Goal: Task Accomplishment & Management: Use online tool/utility

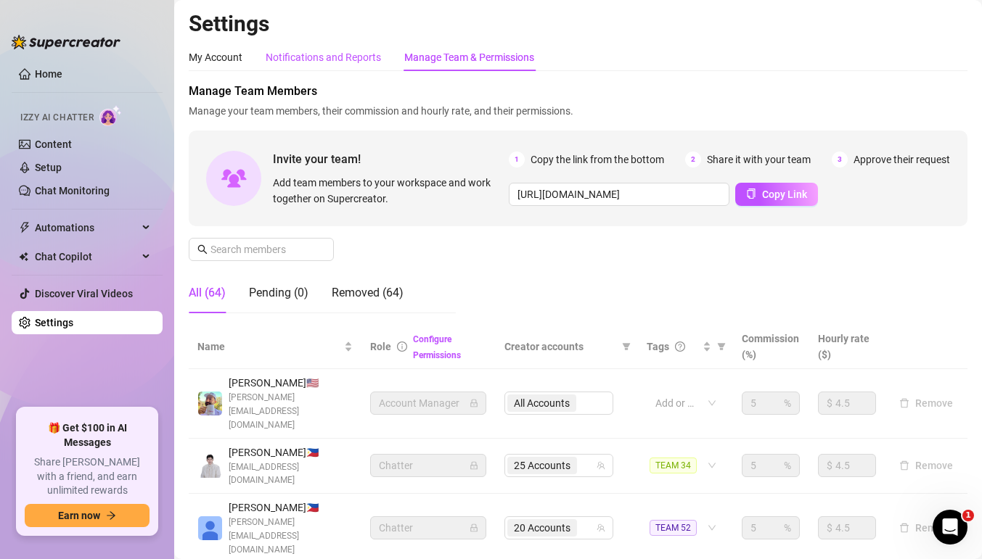
click at [369, 58] on div "Notifications and Reports" at bounding box center [323, 57] width 115 height 16
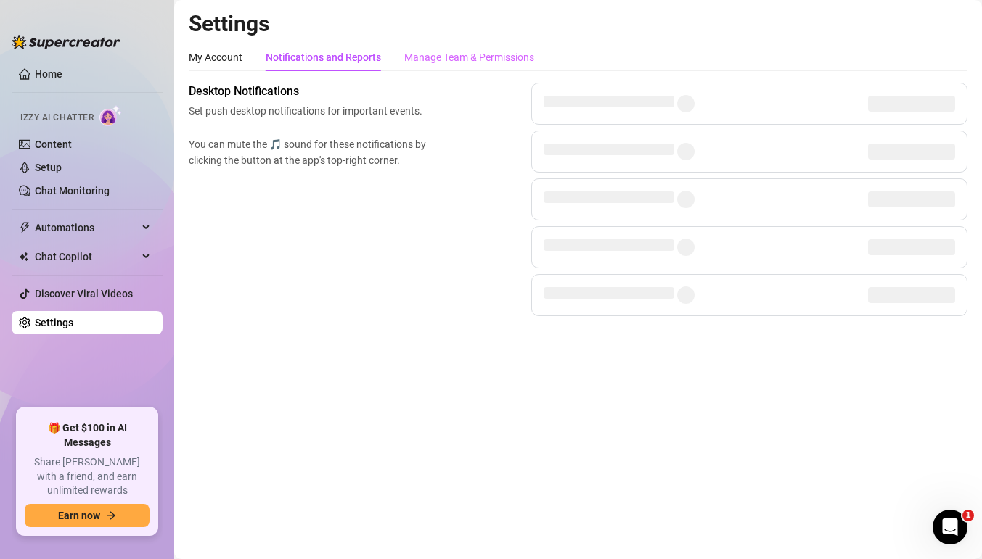
click at [446, 66] on div "Manage Team & Permissions" at bounding box center [469, 58] width 130 height 28
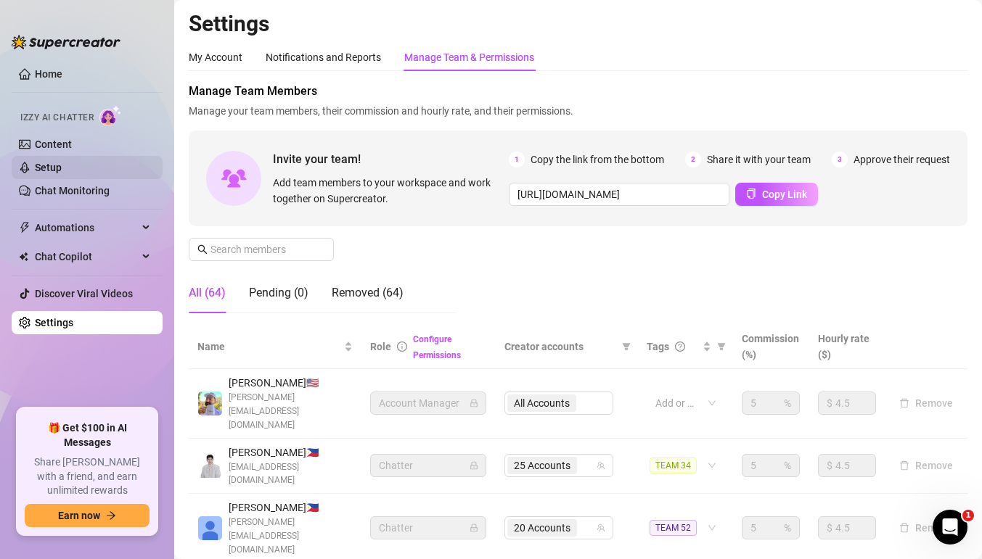
click at [62, 165] on link "Setup" at bounding box center [48, 168] width 27 height 12
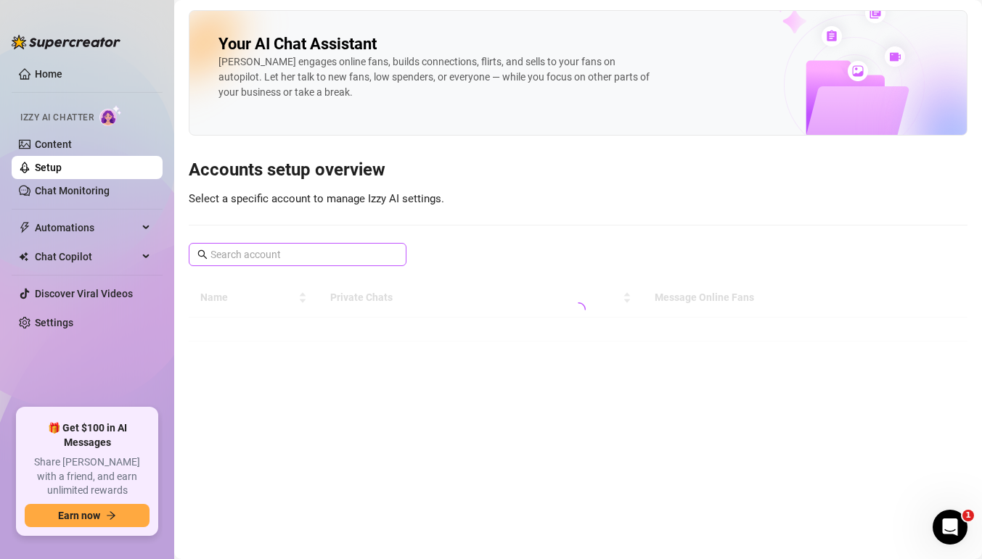
click at [250, 244] on span at bounding box center [298, 254] width 218 height 23
click at [304, 267] on div "Your AI Chat Assistant [PERSON_NAME] engages online fans, builds connections, f…" at bounding box center [578, 176] width 779 height 332
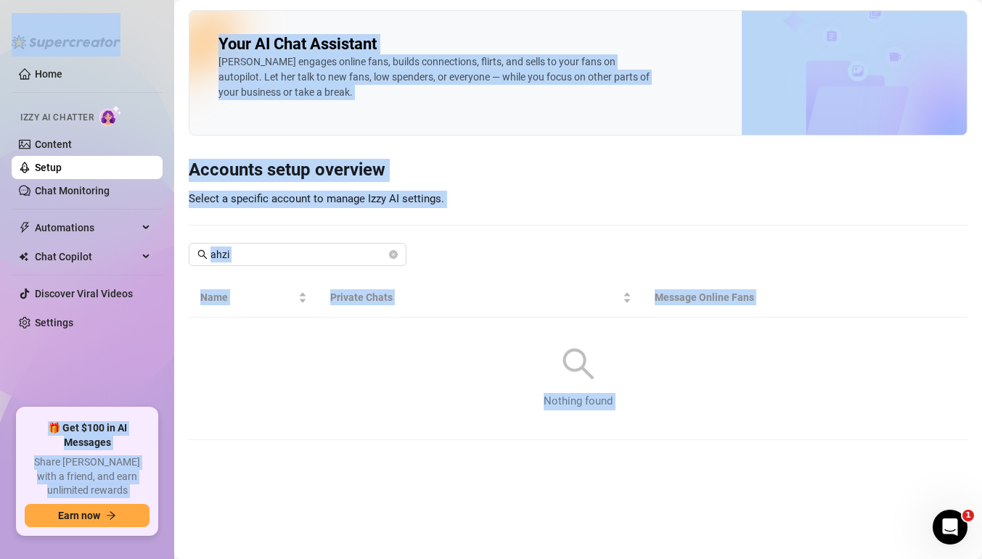
click at [304, 267] on div "Your AI Chat Assistant [PERSON_NAME] engages online fans, builds connections, f…" at bounding box center [578, 225] width 779 height 430
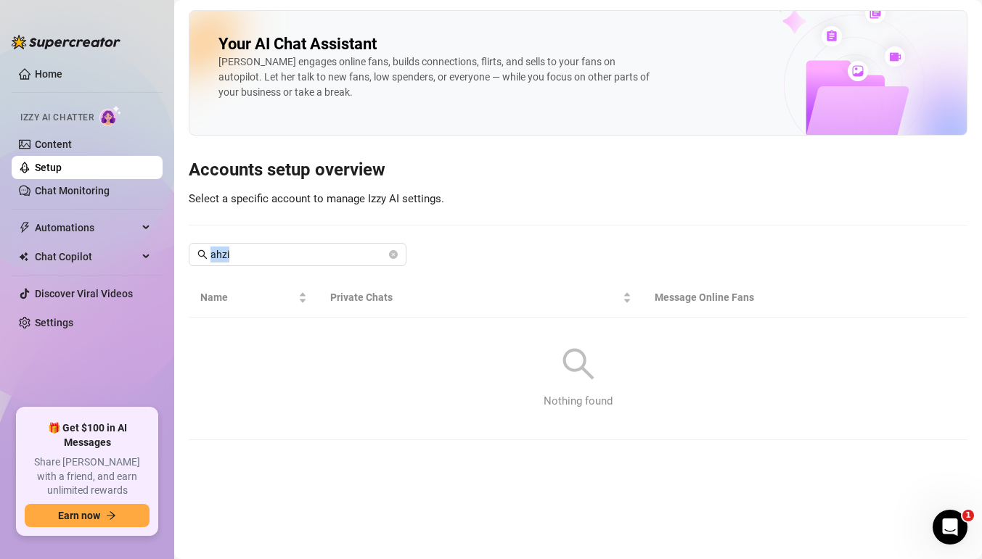
click at [304, 267] on div "Your AI Chat Assistant [PERSON_NAME] engages online fans, builds connections, f…" at bounding box center [578, 225] width 779 height 430
click at [303, 262] on input "ahzi" at bounding box center [298, 255] width 176 height 16
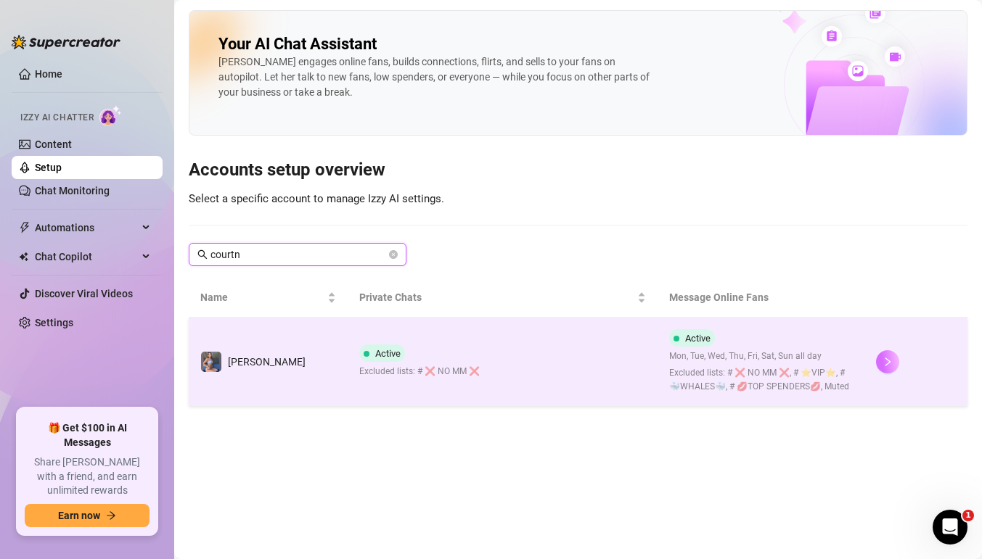
type input "courtn"
click at [884, 361] on icon "right" at bounding box center [887, 362] width 10 height 10
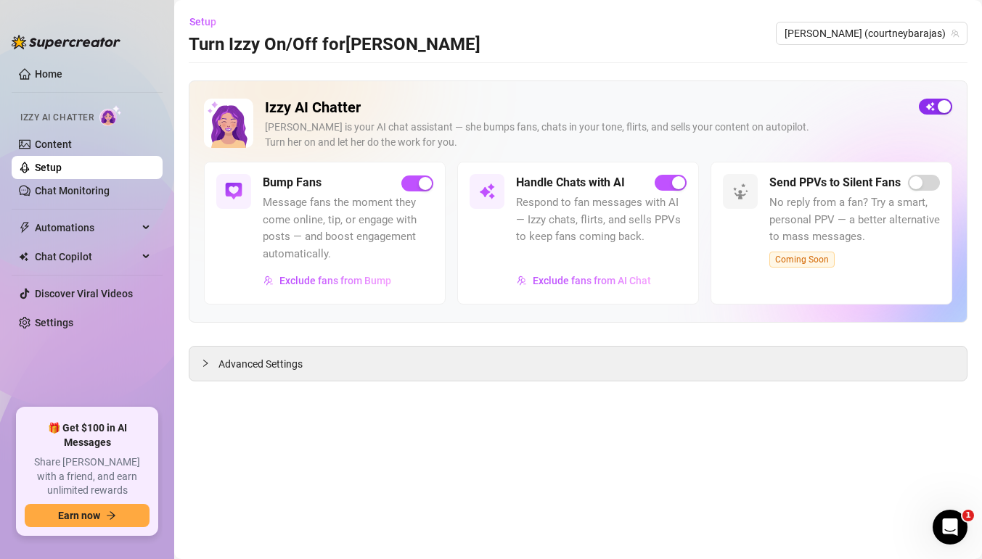
click at [939, 112] on div "button" at bounding box center [944, 106] width 13 height 13
